Goal: Task Accomplishment & Management: Manage account settings

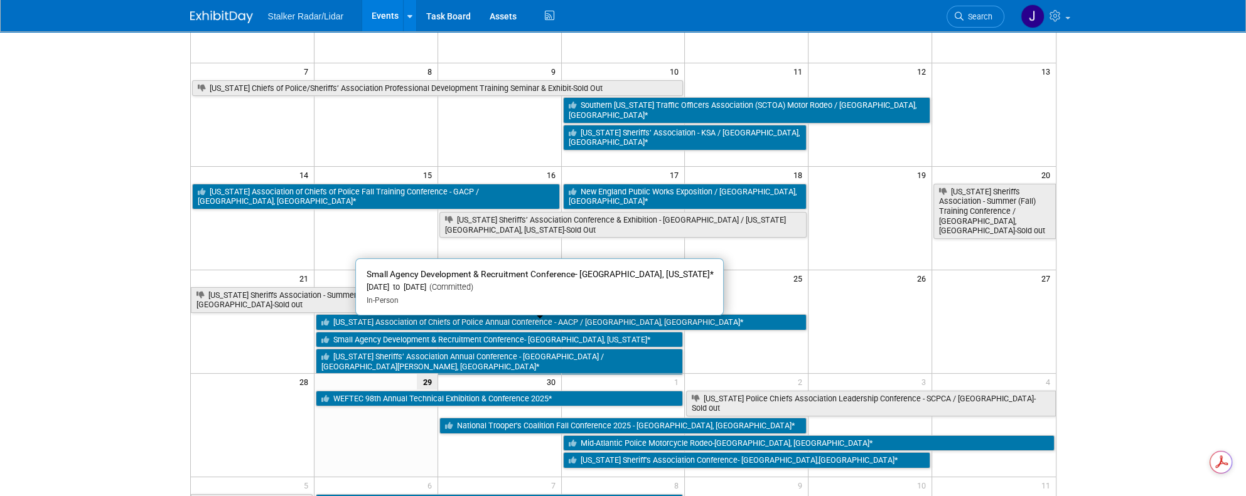
scroll to position [188, 0]
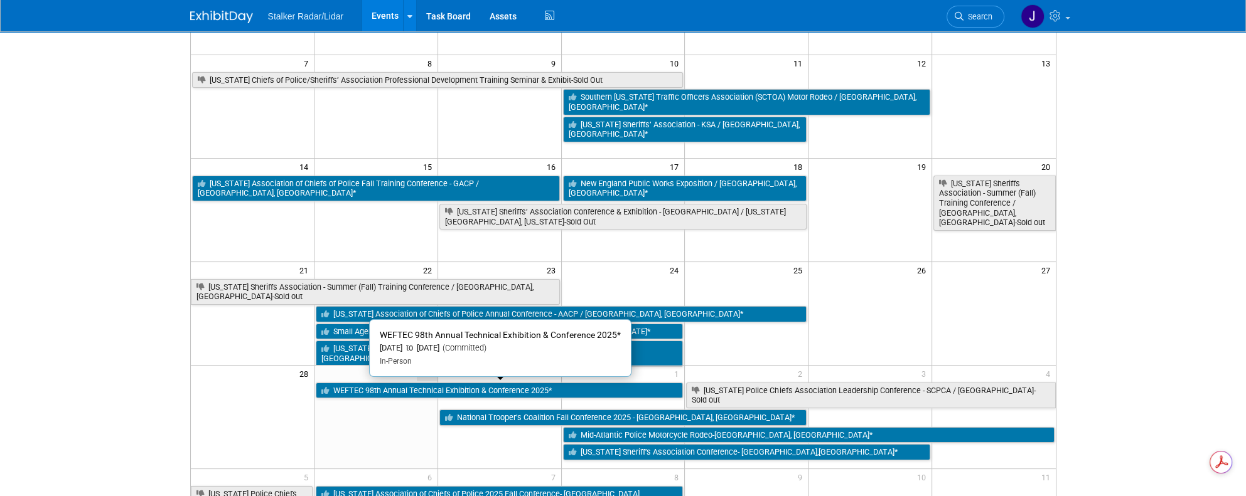
click at [492, 391] on link "WEFTEC 98th Annual Technical Exhibition & Conference 2025*" at bounding box center [500, 391] width 368 height 16
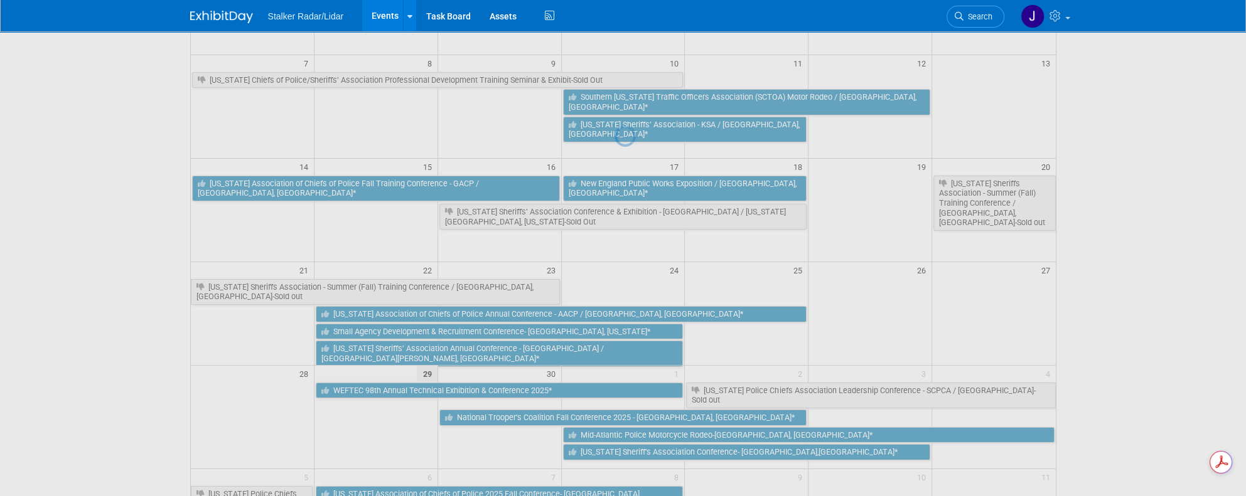
click at [614, 391] on div at bounding box center [623, 248] width 18 height 496
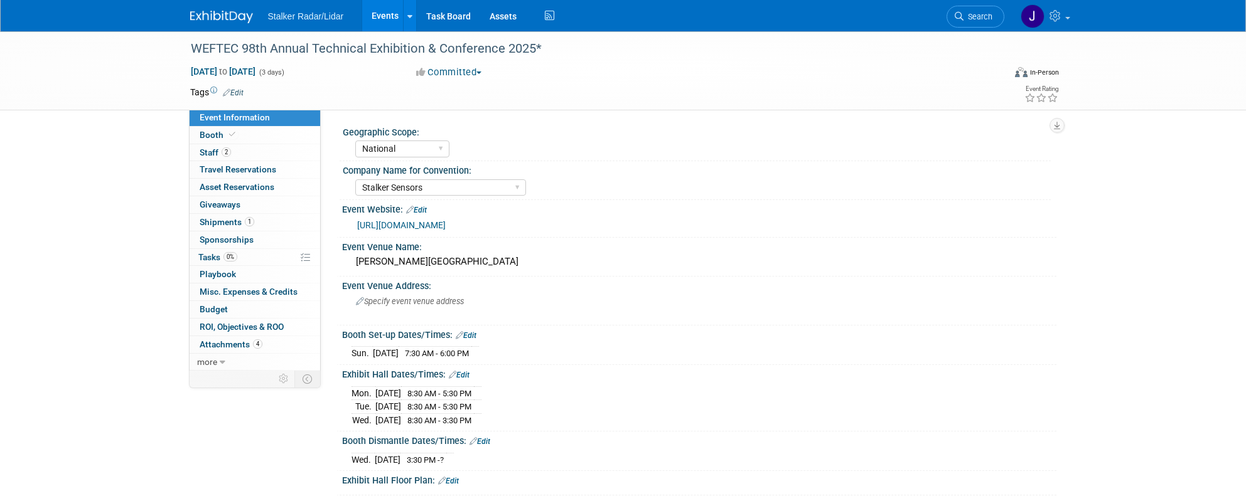
select select "National"
select select "Stalker Sensors"
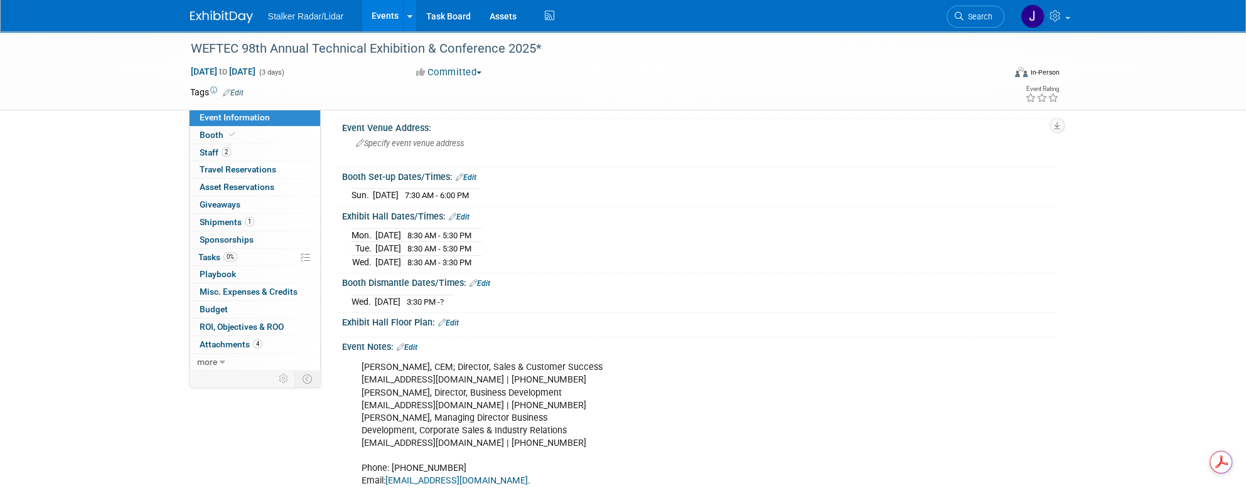
scroll to position [188, 0]
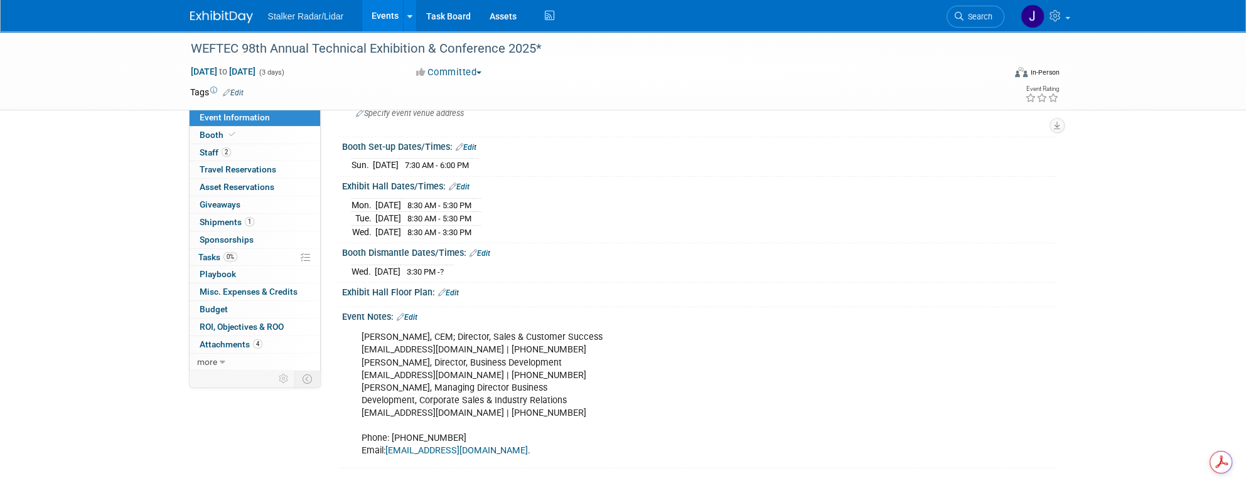
click at [201, 154] on span "Staff 2" at bounding box center [215, 152] width 31 height 10
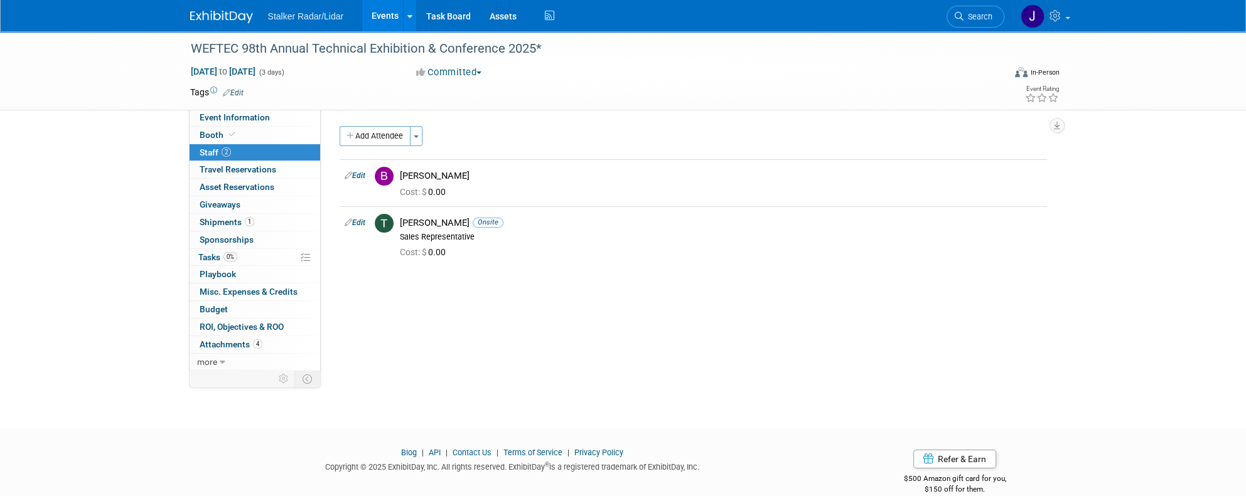
click at [201, 154] on span "Staff 2" at bounding box center [215, 152] width 31 height 10
click at [217, 137] on span "Booth" at bounding box center [219, 135] width 38 height 10
